Goal: Complete application form

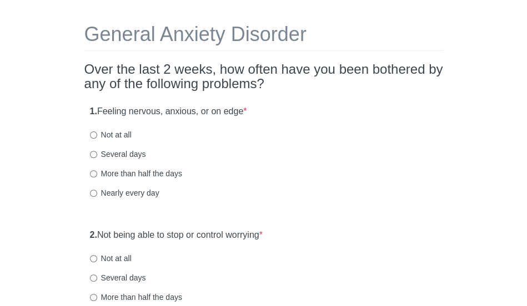
scroll to position [58, 0]
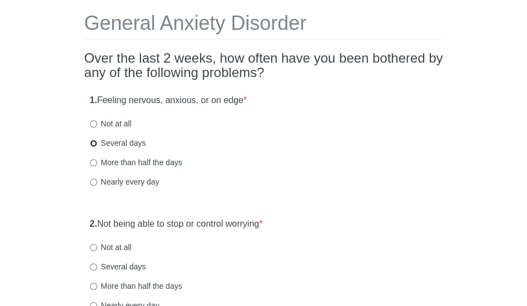
click at [95, 140] on input "Several days" at bounding box center [93, 143] width 7 height 7
radio input "true"
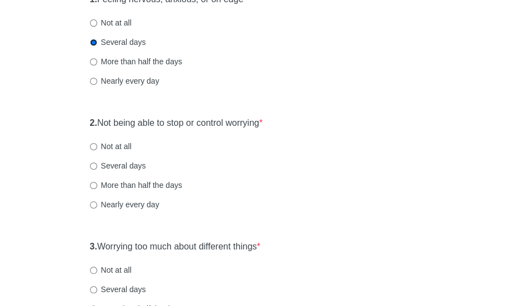
scroll to position [160, 0]
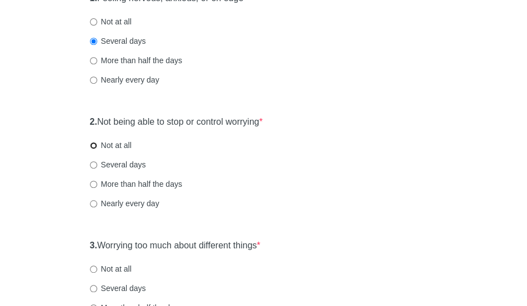
click at [96, 146] on input "Not at all" at bounding box center [93, 145] width 7 height 7
radio input "true"
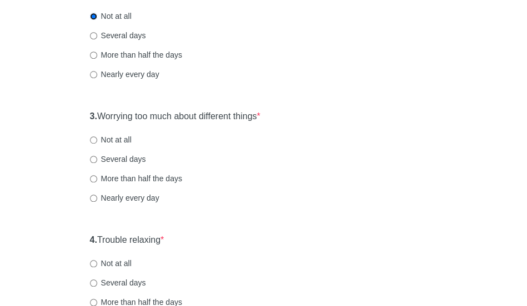
scroll to position [291, 0]
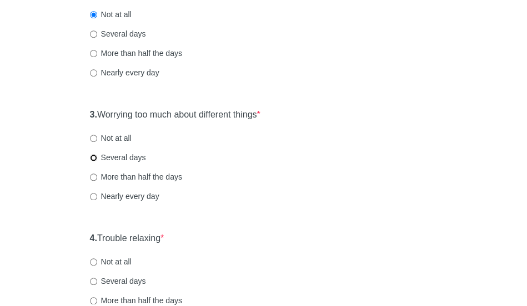
click at [94, 158] on input "Several days" at bounding box center [93, 157] width 7 height 7
radio input "true"
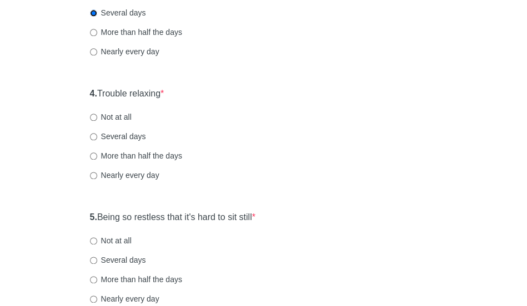
scroll to position [437, 0]
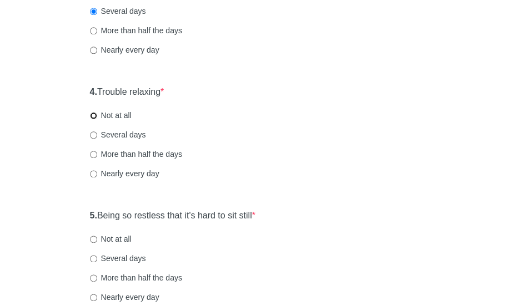
click at [93, 116] on input "Not at all" at bounding box center [93, 115] width 7 height 7
radio input "true"
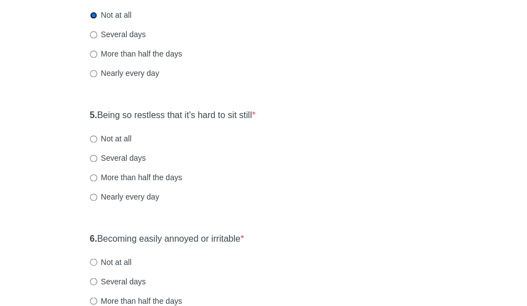
scroll to position [549, 0]
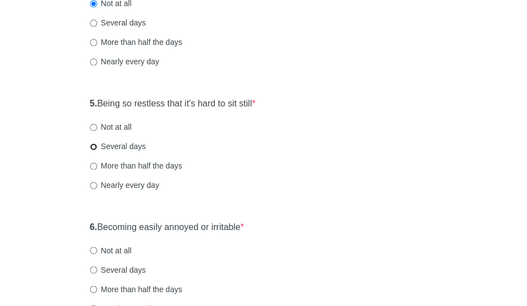
click at [92, 144] on input "Several days" at bounding box center [93, 146] width 7 height 7
radio input "true"
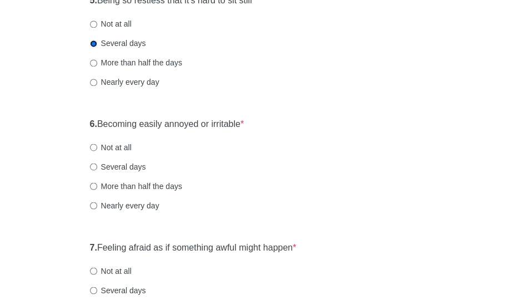
scroll to position [661, 0]
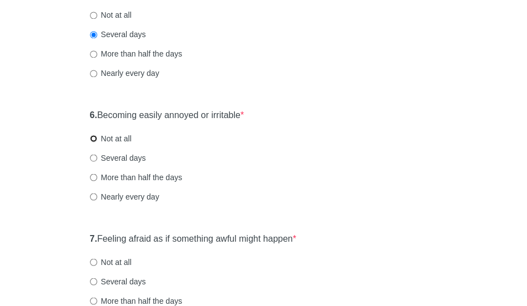
click at [93, 139] on input "Not at all" at bounding box center [93, 138] width 7 height 7
radio input "true"
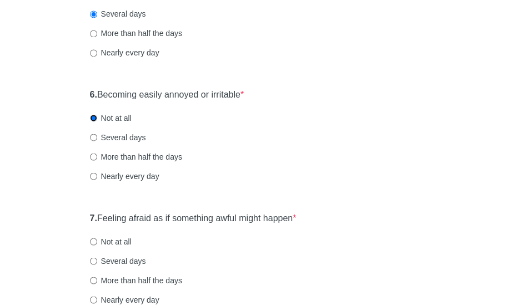
scroll to position [685, 0]
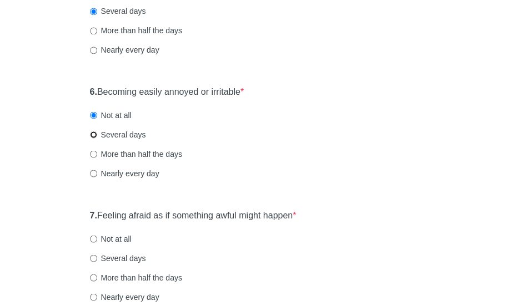
click at [94, 134] on input "Several days" at bounding box center [93, 134] width 7 height 7
radio input "true"
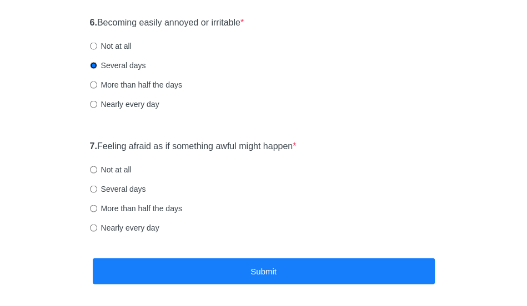
scroll to position [756, 0]
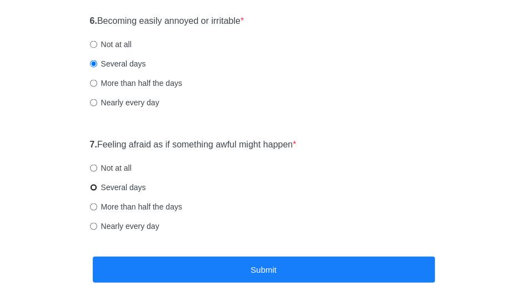
click at [93, 186] on input "Several days" at bounding box center [93, 187] width 7 height 7
radio input "true"
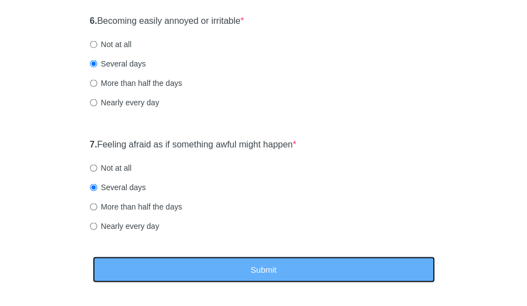
click at [266, 257] on button "Submit" at bounding box center [264, 269] width 342 height 26
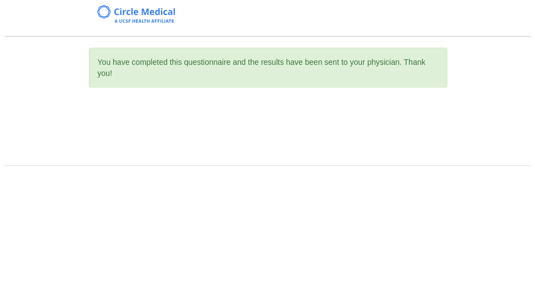
scroll to position [0, 0]
